Goal: Go to known website: Access a specific website the user already knows

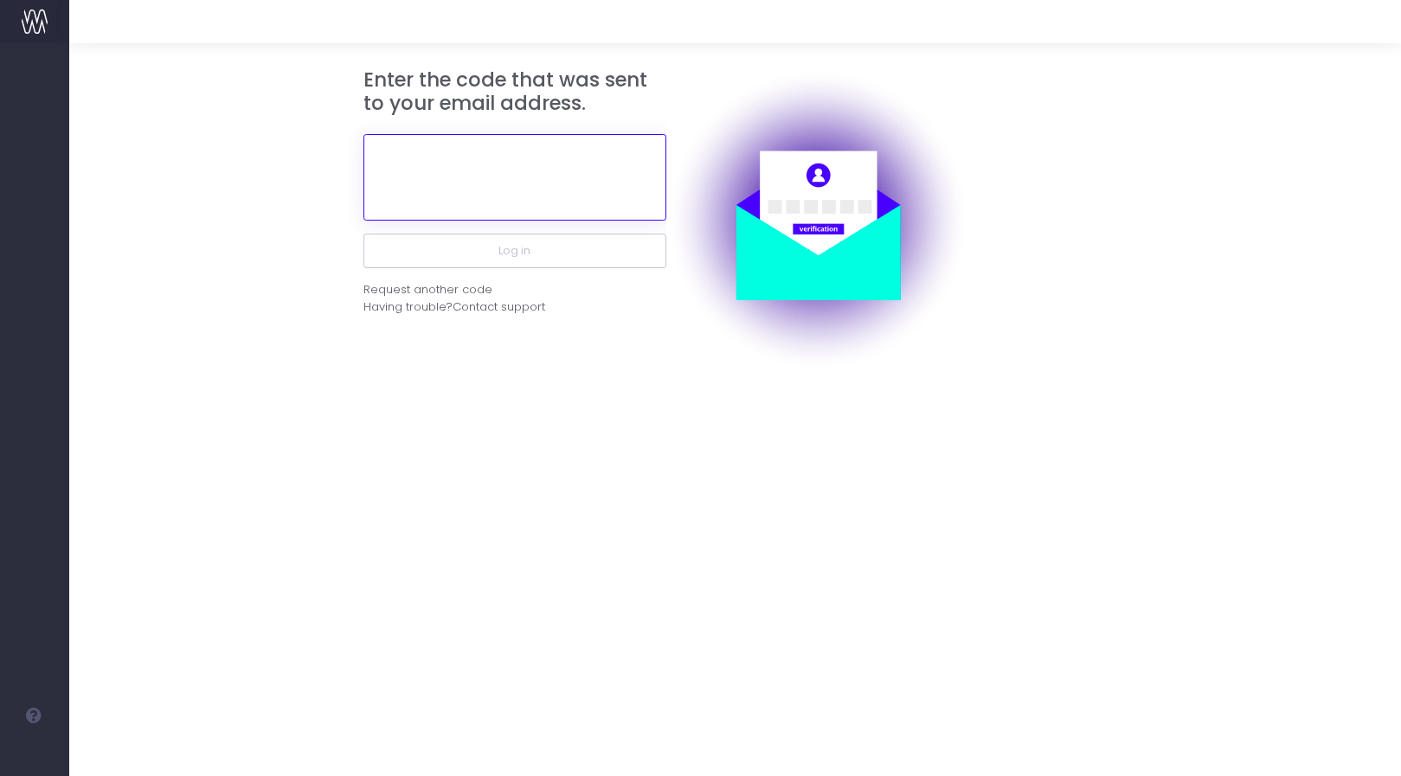
click at [494, 169] on input "text" at bounding box center [515, 177] width 303 height 87
paste input "174222"
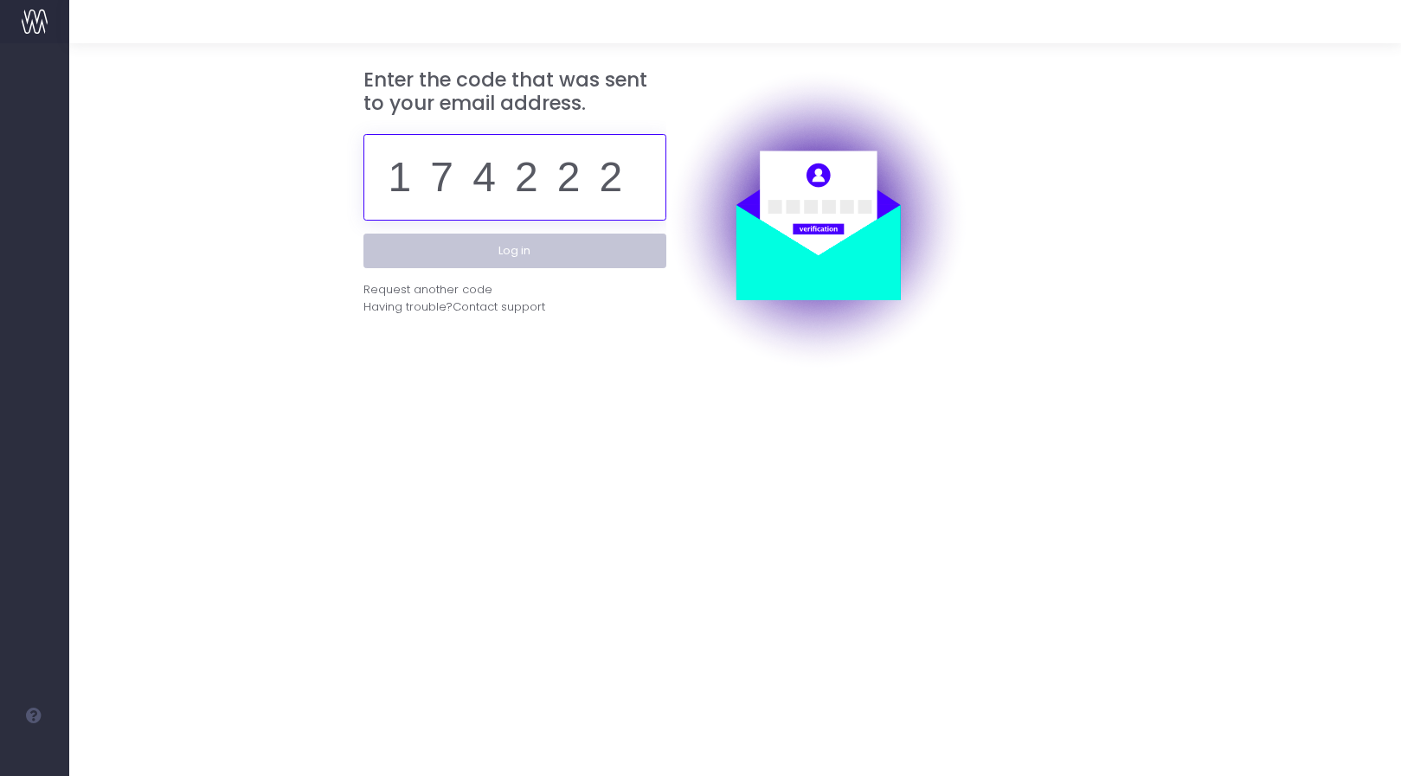
type input "174222"
click at [552, 261] on button "Log in" at bounding box center [515, 251] width 303 height 35
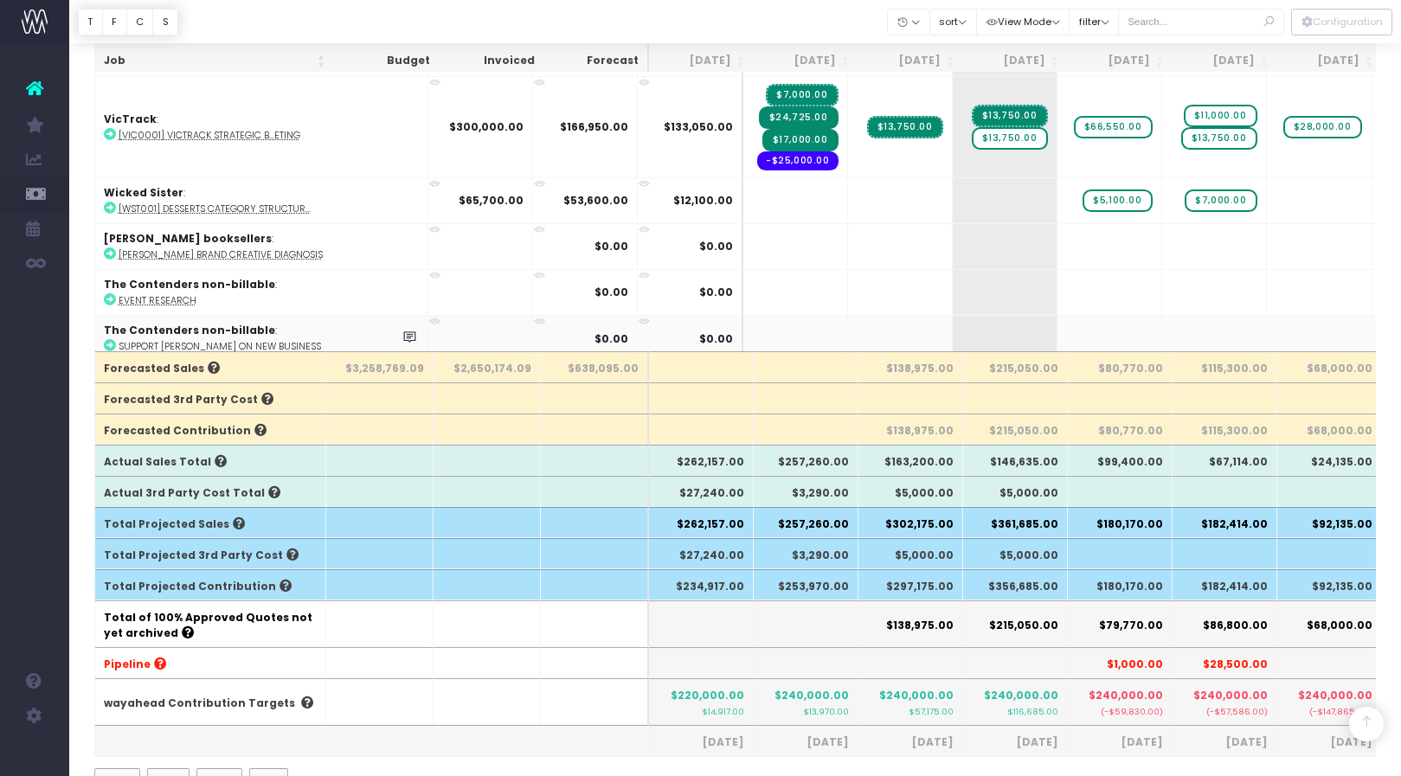
scroll to position [3495, 0]
